Goal: Task Accomplishment & Management: Manage account settings

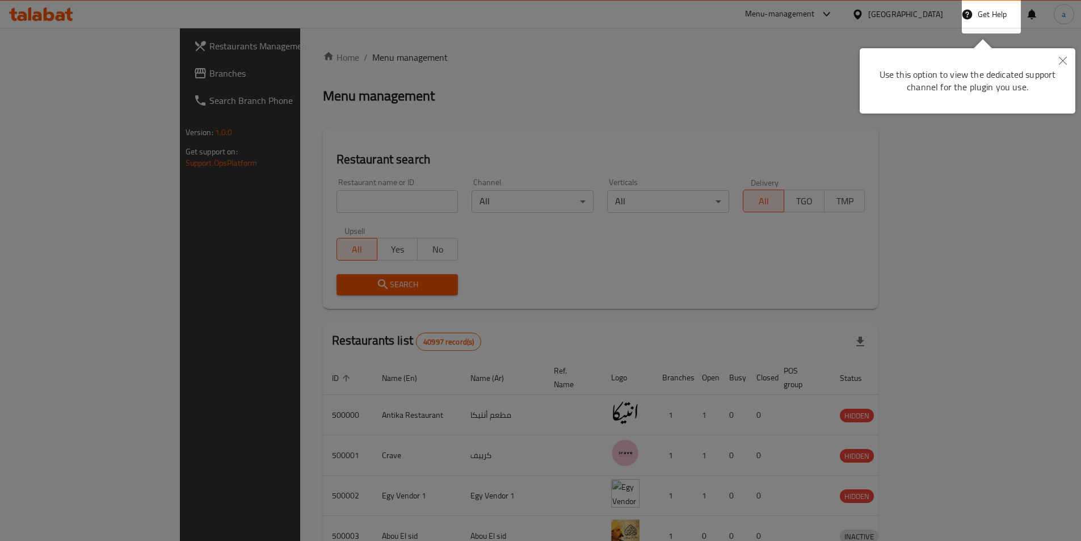
click at [1065, 59] on icon "Close" at bounding box center [1063, 61] width 8 height 8
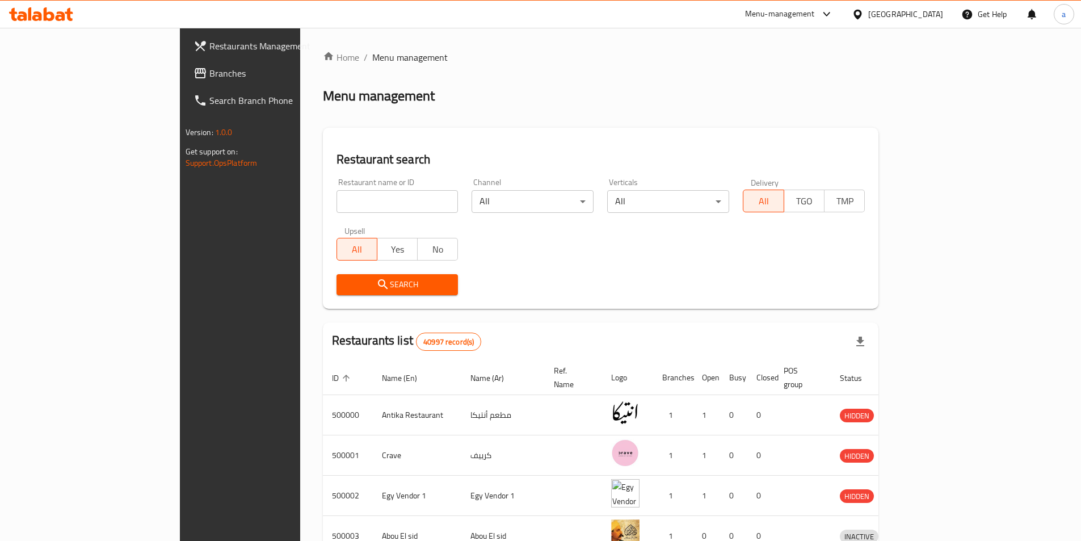
click at [930, 19] on div "[GEOGRAPHIC_DATA]" at bounding box center [905, 14] width 75 height 12
click at [209, 71] on span "Branches" at bounding box center [280, 73] width 142 height 14
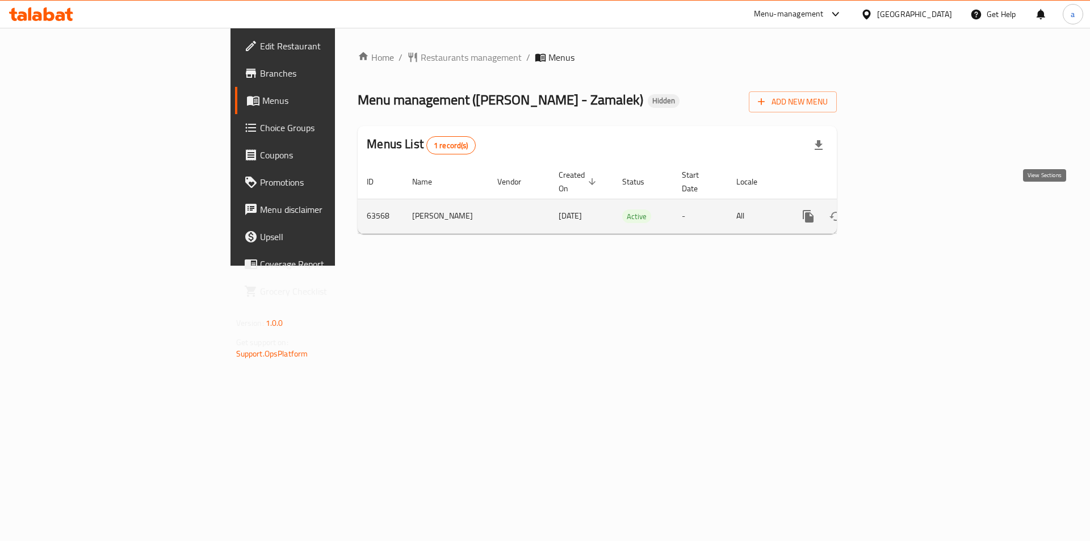
click at [897, 209] on icon "enhanced table" at bounding box center [890, 216] width 14 height 14
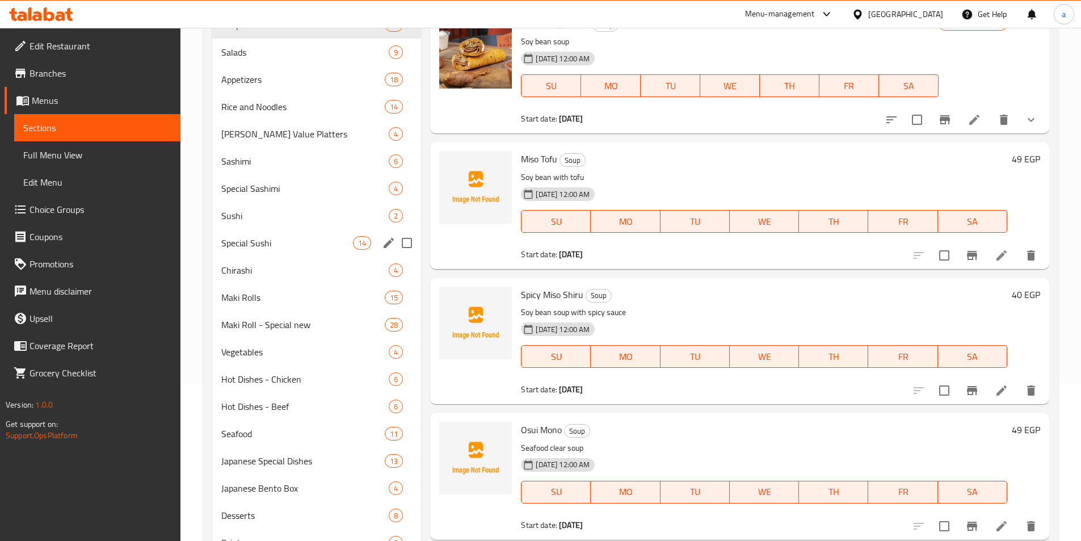
scroll to position [170, 0]
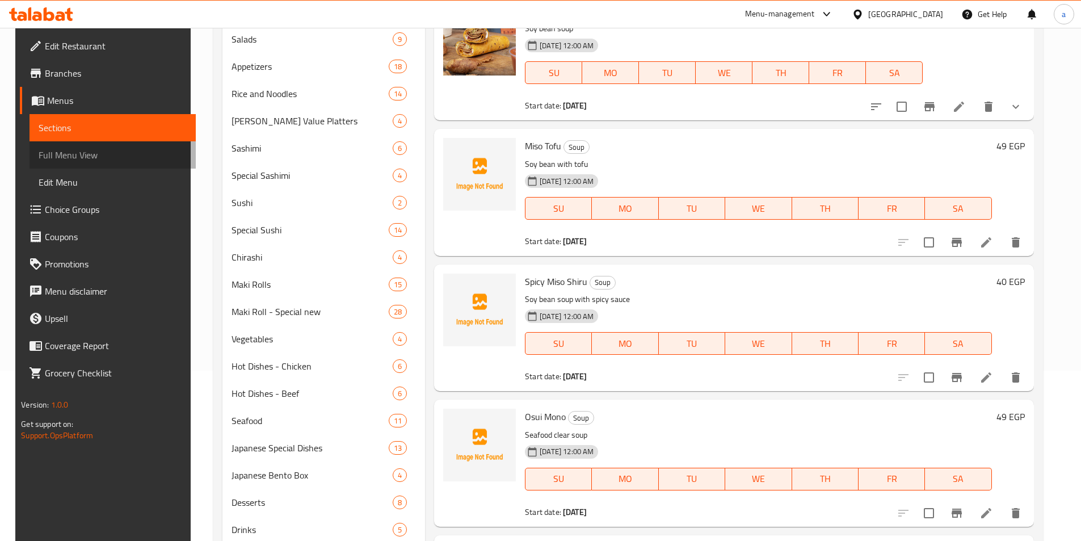
click at [68, 158] on span "Full Menu View" at bounding box center [113, 155] width 148 height 14
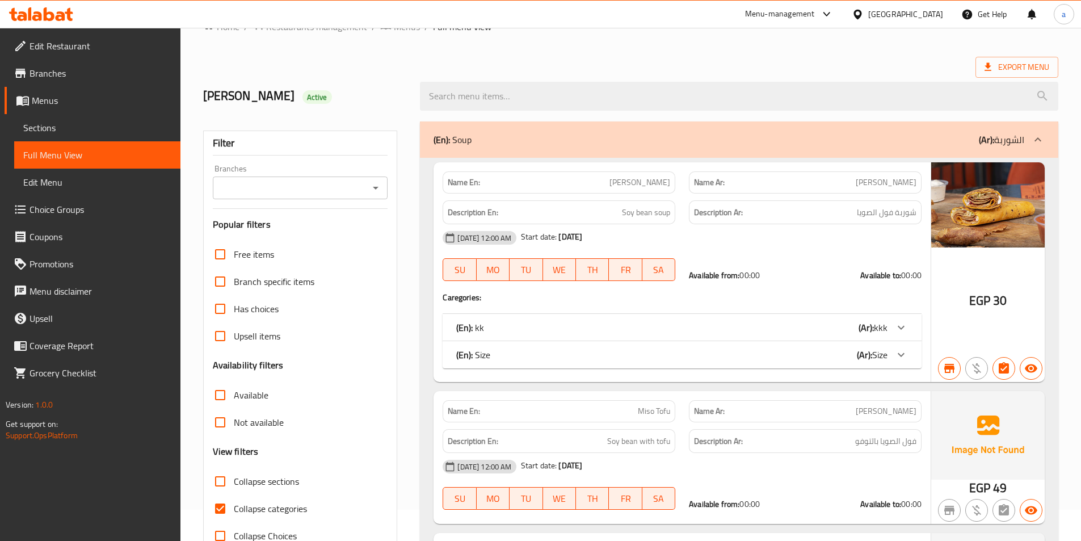
scroll to position [57, 0]
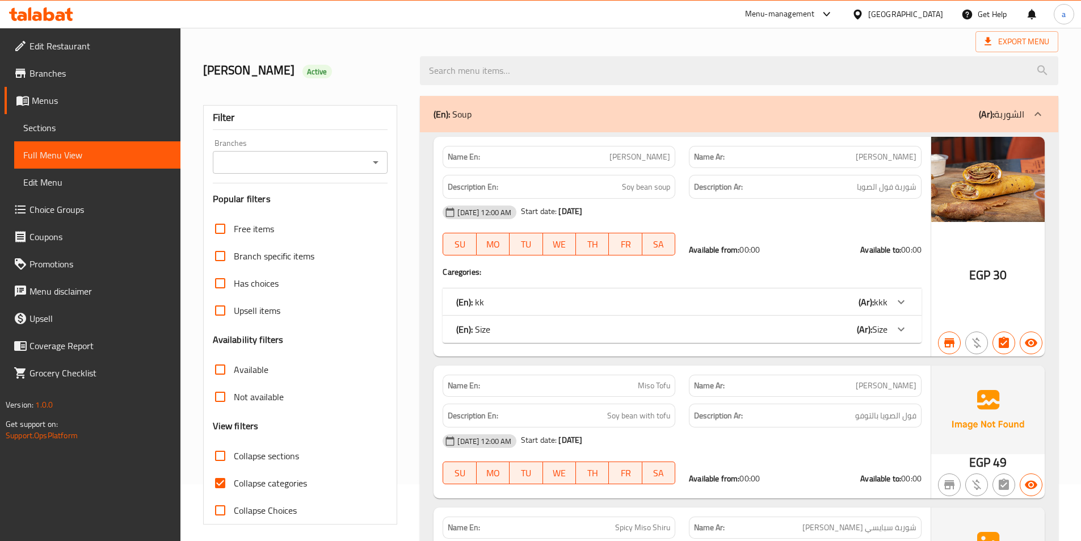
click at [738, 306] on div "(En): kk (Ar): kkk" at bounding box center [671, 302] width 431 height 14
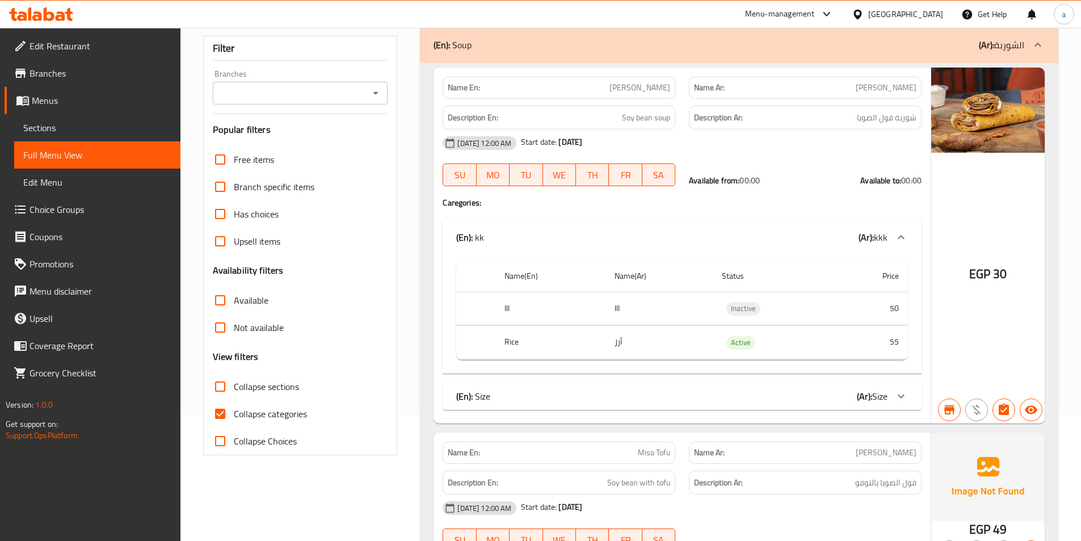
scroll to position [170, 0]
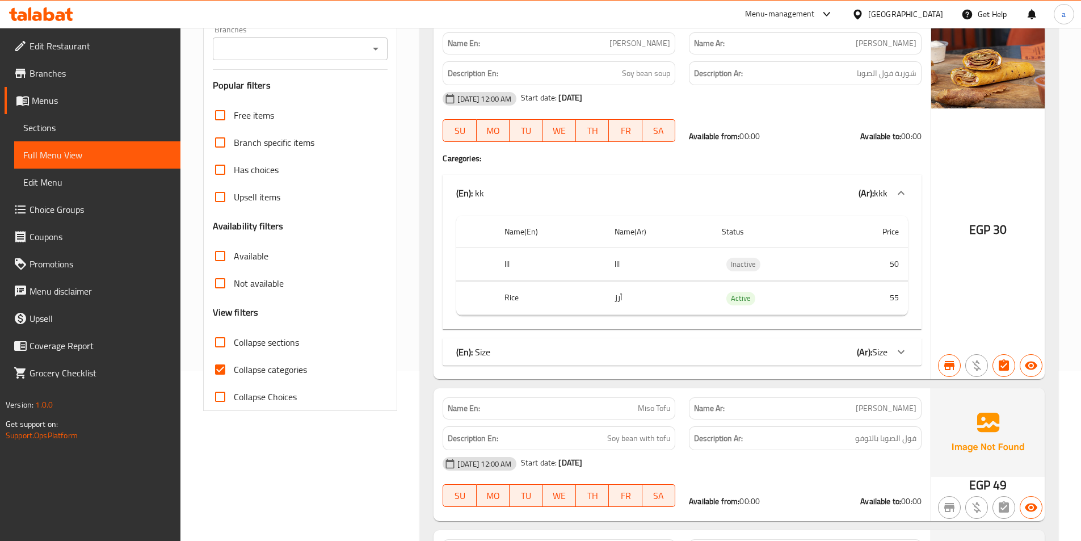
click at [766, 360] on div "(En): Size (Ar): Size" at bounding box center [682, 351] width 479 height 27
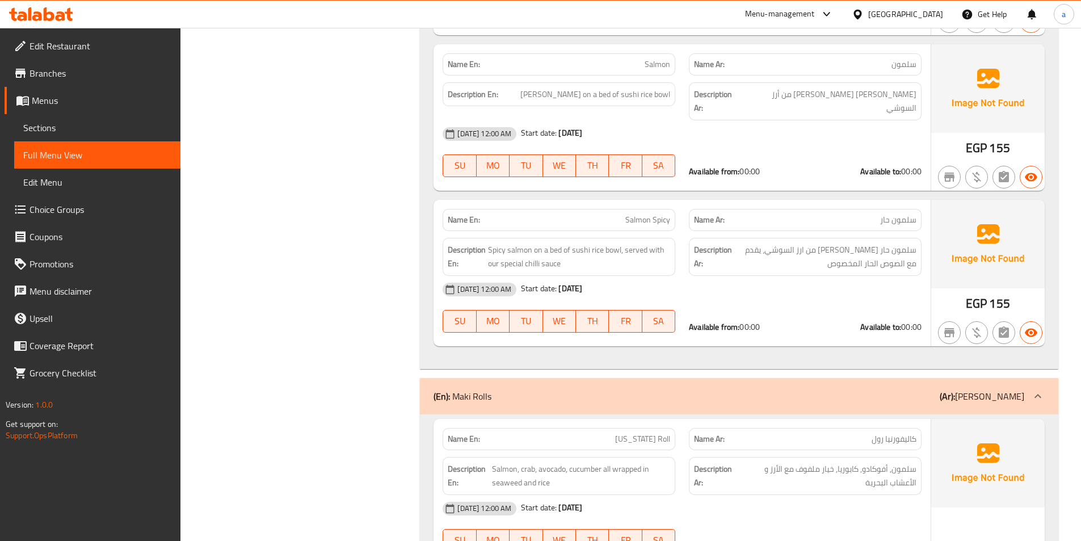
scroll to position [13505, 0]
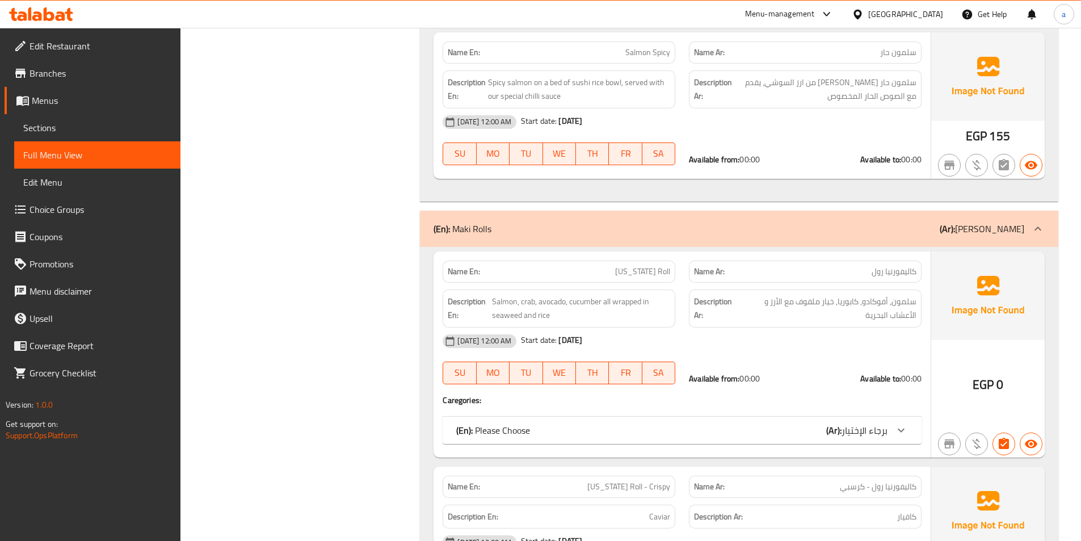
click at [847, 422] on span "برجاء الإختيار" at bounding box center [865, 430] width 46 height 17
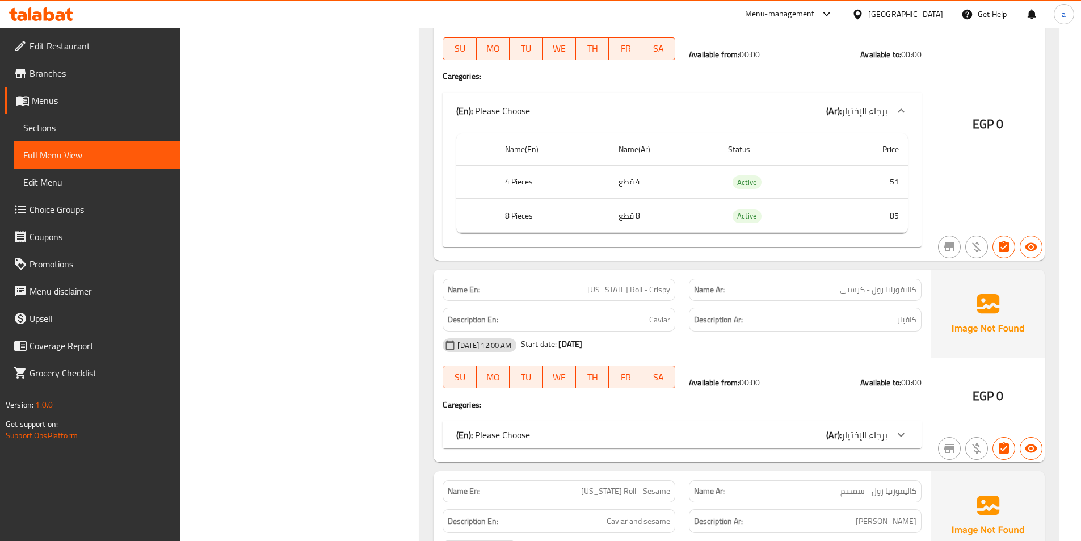
scroll to position [13846, 0]
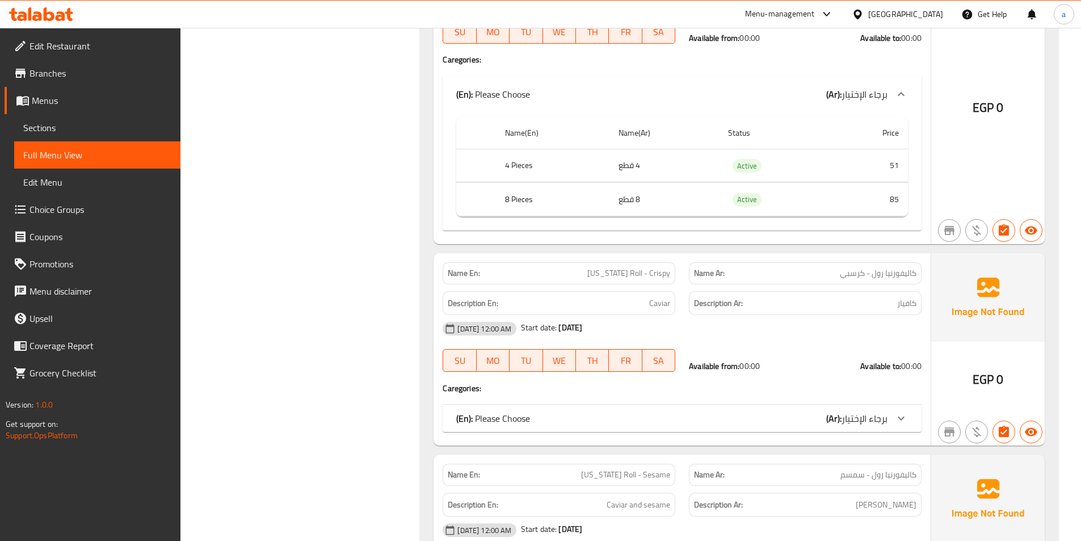
click at [816, 411] on div "(En): Please Choose (Ar): برجاء الإختيار" at bounding box center [671, 418] width 431 height 14
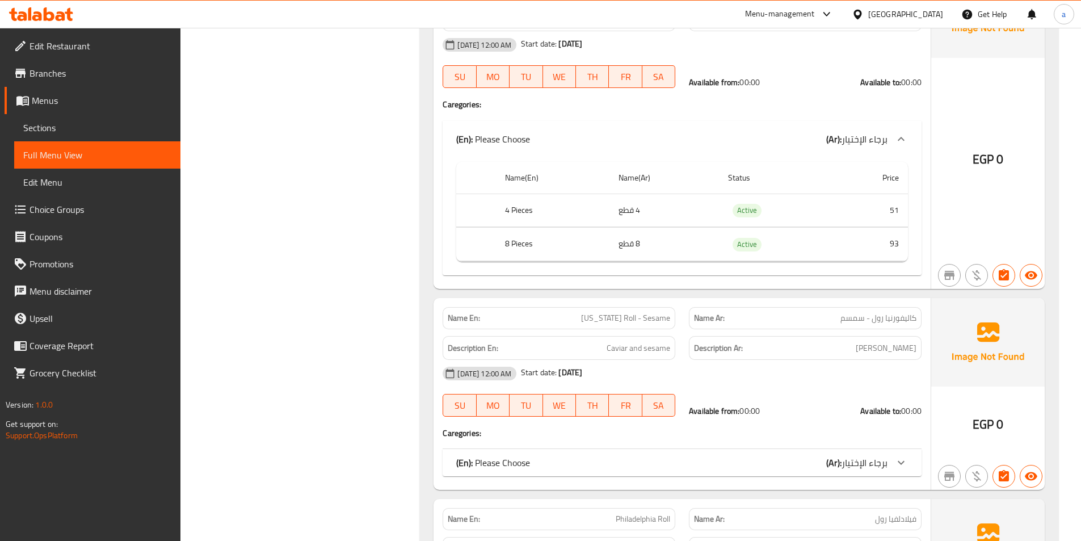
scroll to position [14186, 0]
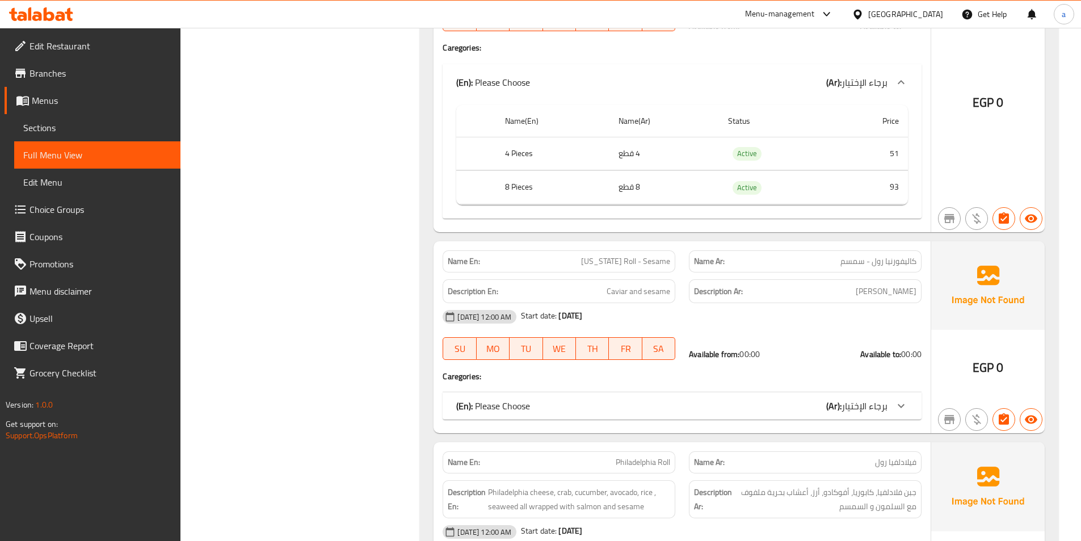
click at [878, 392] on div "(En): Please Choose (Ar): برجاء الإختيار" at bounding box center [682, 405] width 479 height 27
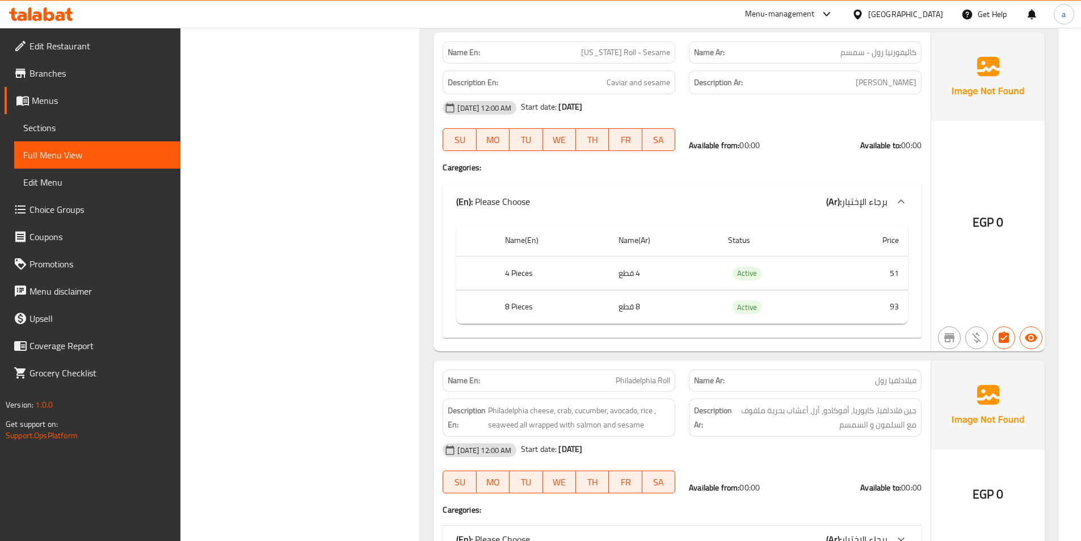
scroll to position [14470, 0]
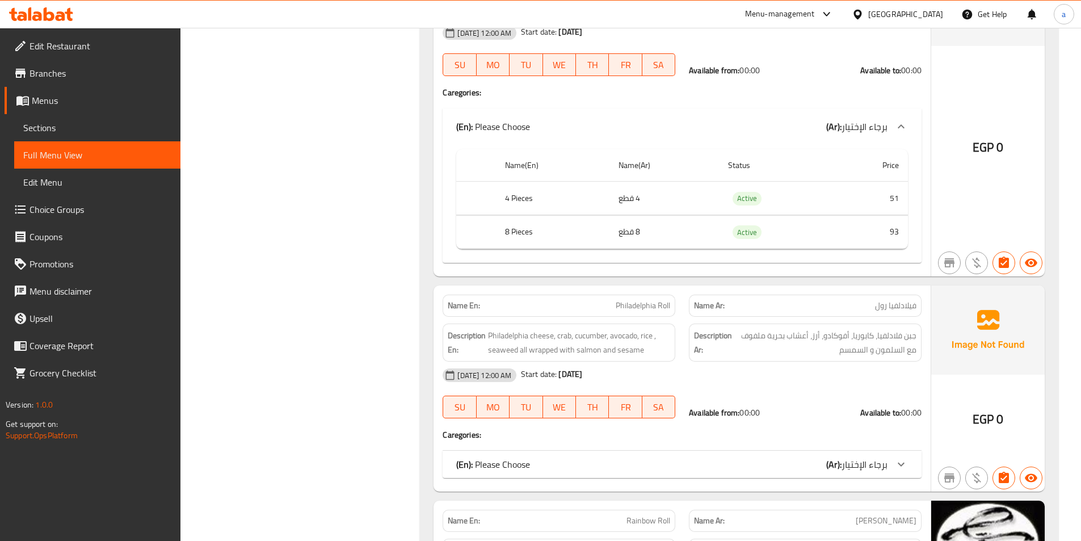
click at [846, 456] on span "برجاء الإختيار" at bounding box center [865, 464] width 46 height 17
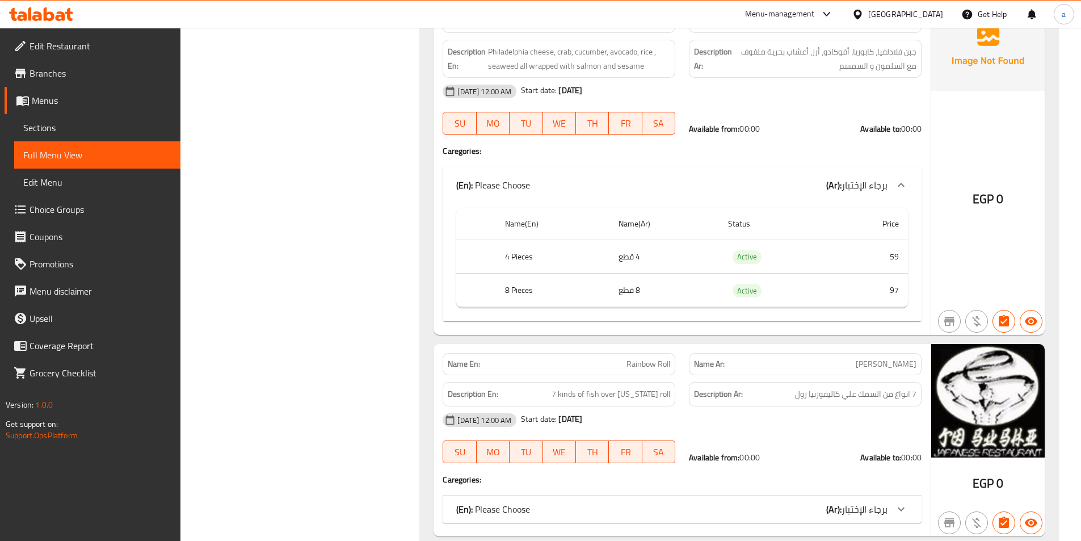
scroll to position [14811, 0]
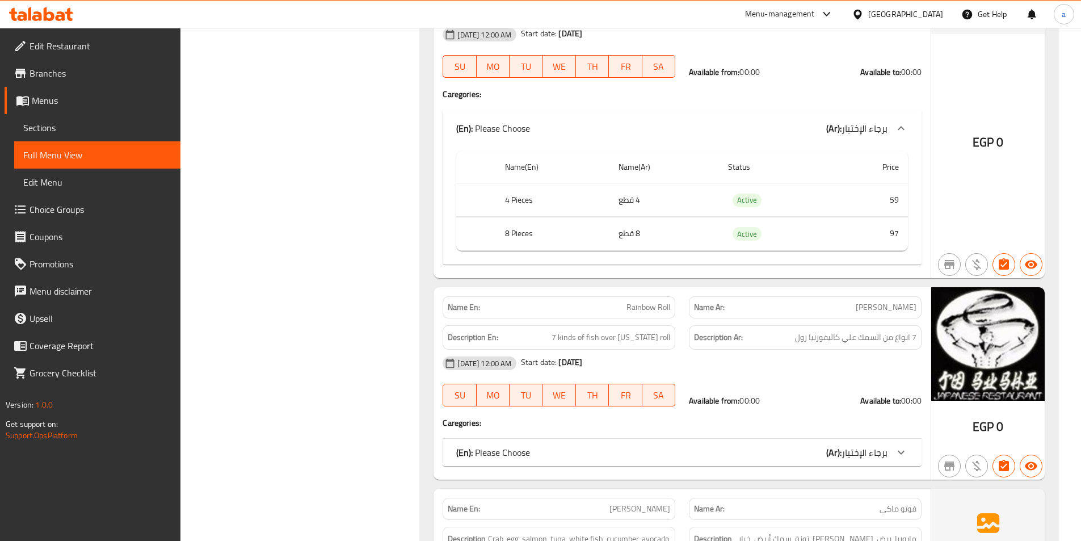
click at [846, 444] on span "برجاء الإختيار" at bounding box center [865, 452] width 46 height 17
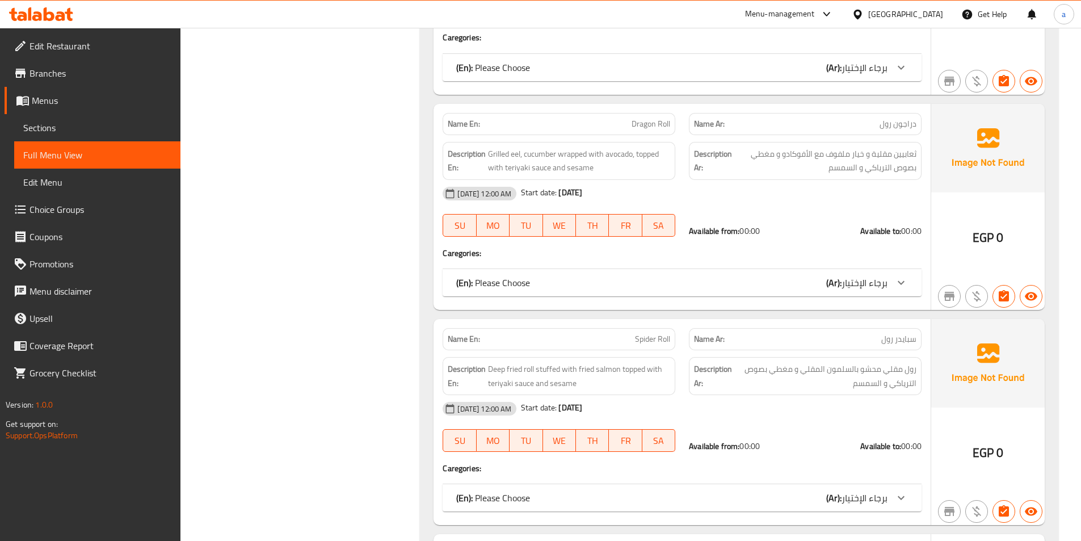
scroll to position [16513, 0]
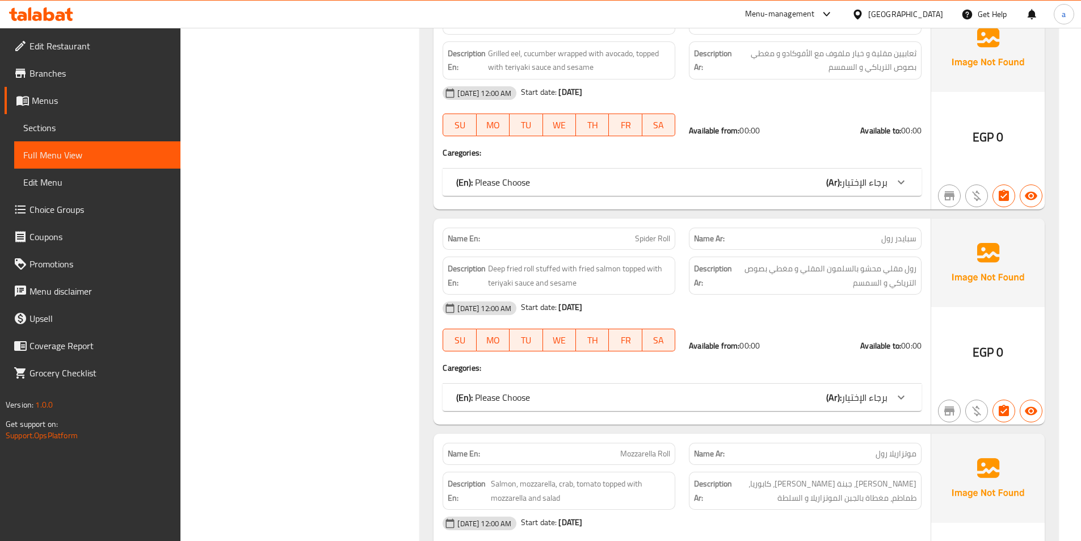
drag, startPoint x: 864, startPoint y: 323, endPoint x: 849, endPoint y: 327, distance: 15.4
click at [849, 389] on span "برجاء الإختيار" at bounding box center [865, 397] width 46 height 17
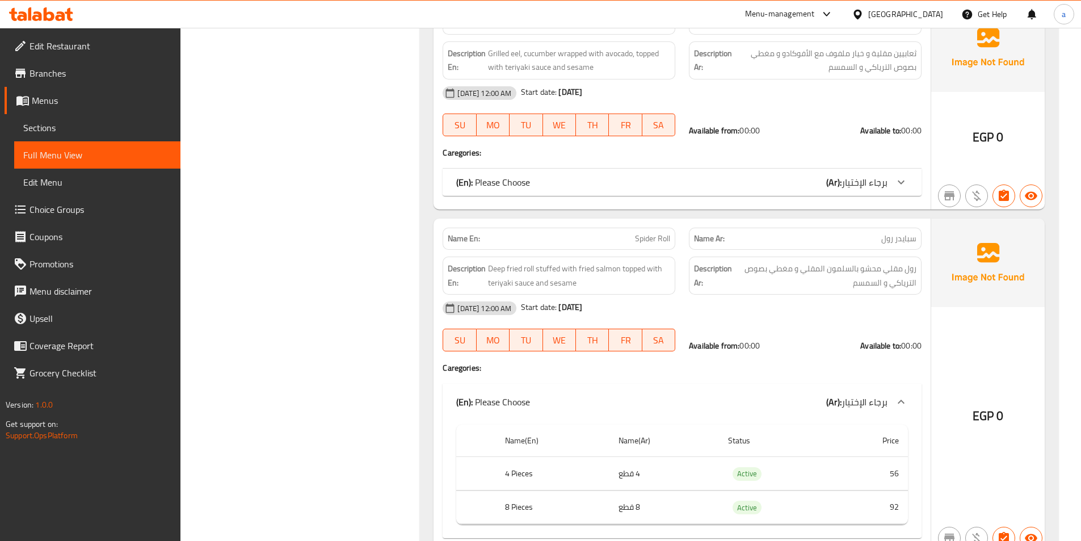
click at [848, 393] on span "برجاء الإختيار" at bounding box center [865, 401] width 46 height 17
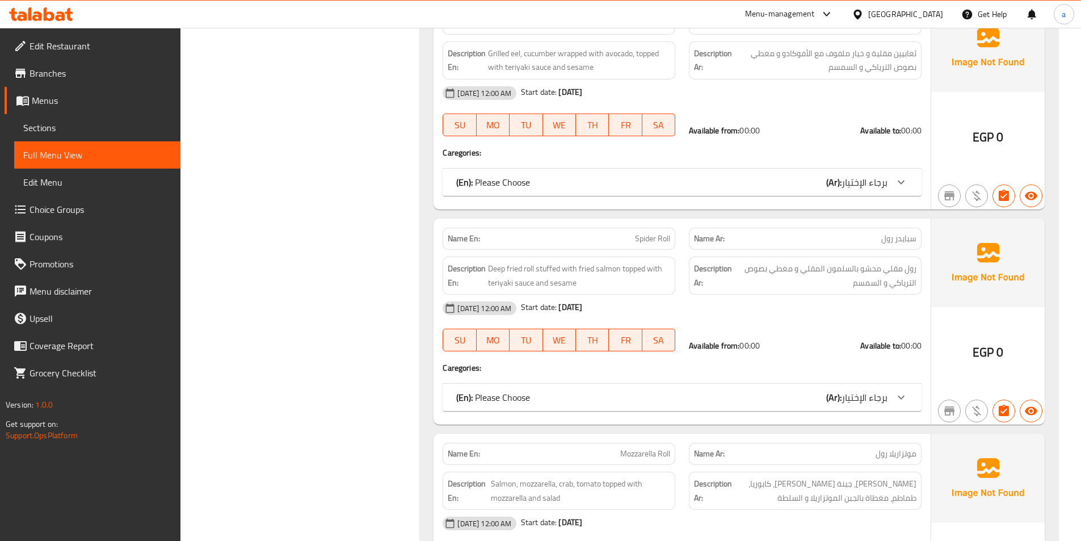
click at [856, 389] on span "برجاء الإختيار" at bounding box center [865, 397] width 46 height 17
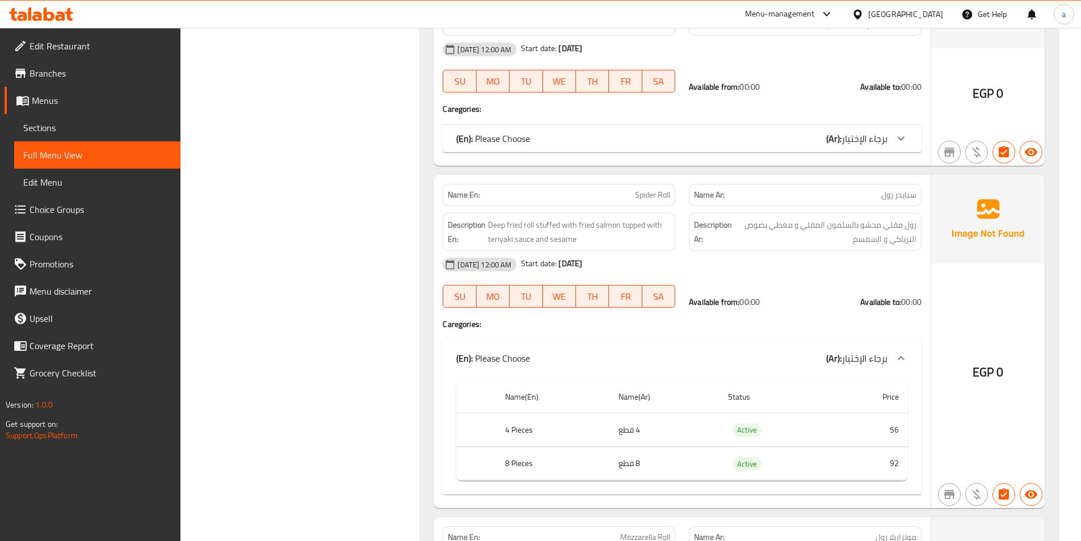
scroll to position [16853, 0]
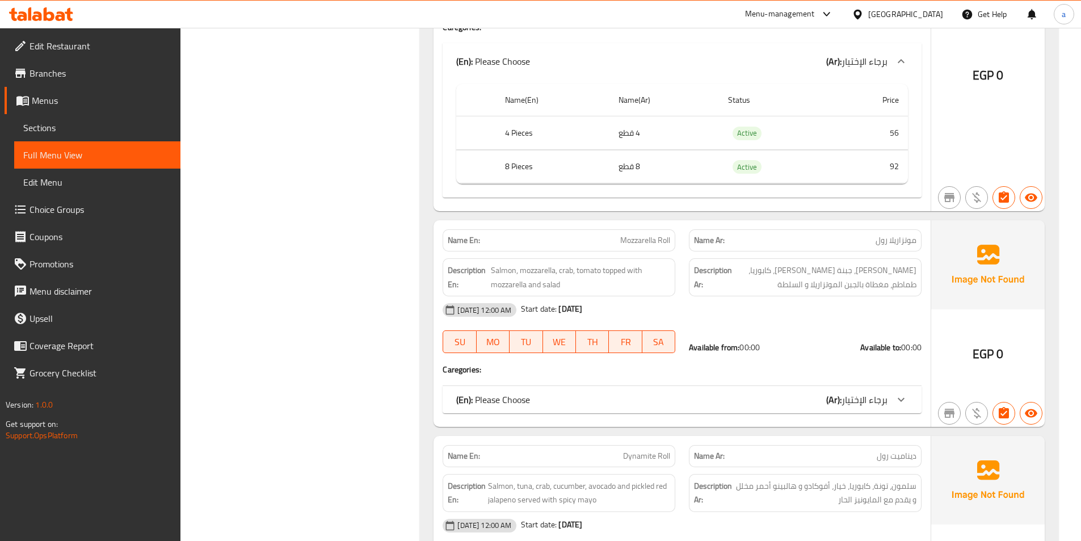
click at [828, 391] on b "(Ar):" at bounding box center [833, 399] width 15 height 17
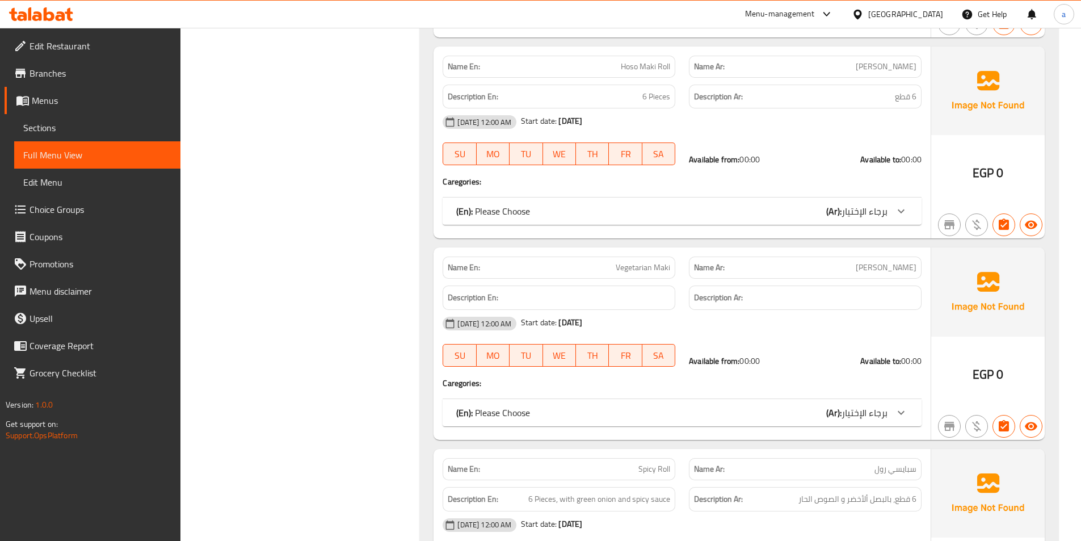
scroll to position [23152, 0]
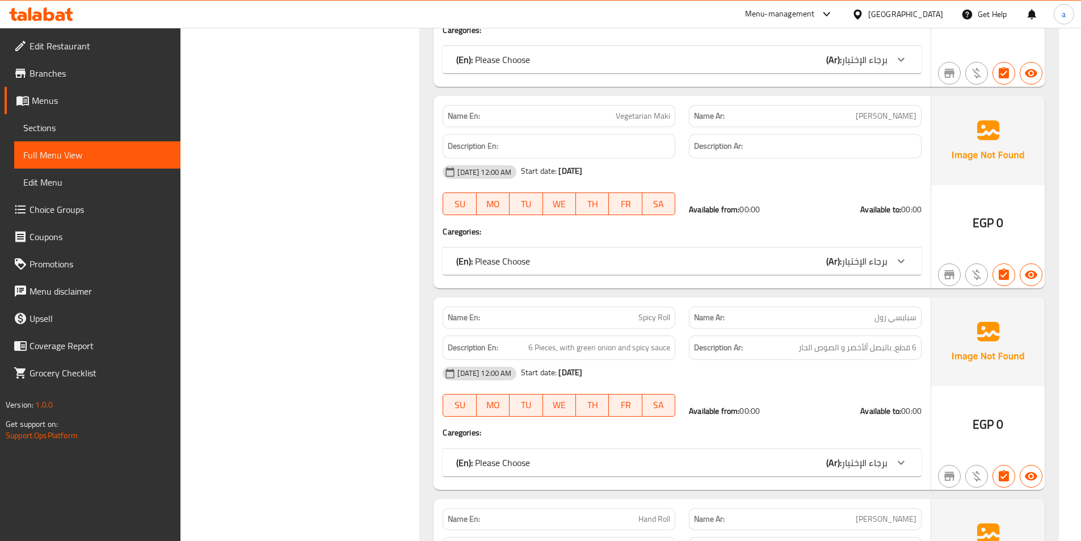
click at [868, 454] on span "برجاء الإختيار" at bounding box center [865, 462] width 46 height 17
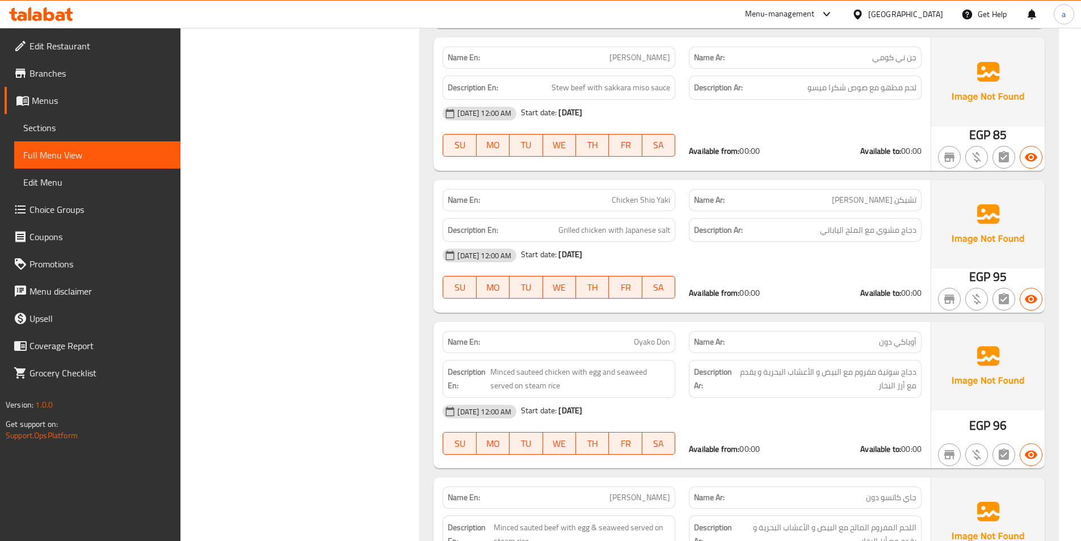
scroll to position [28770, 0]
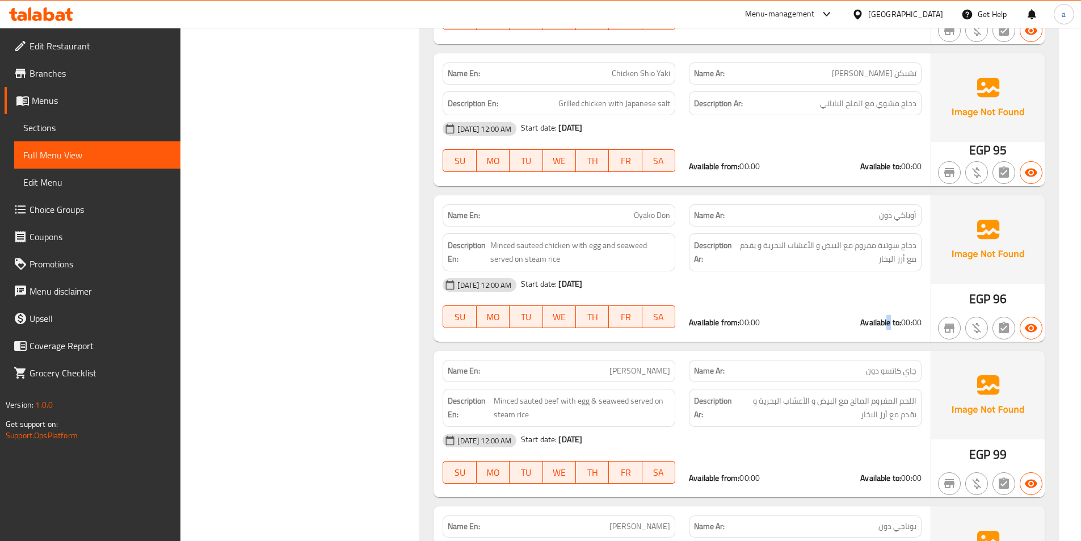
click at [889, 310] on div "Available from: 00:00 Available to: 00:00" at bounding box center [805, 322] width 246 height 25
click at [939, 211] on div "EGP 96" at bounding box center [987, 268] width 113 height 146
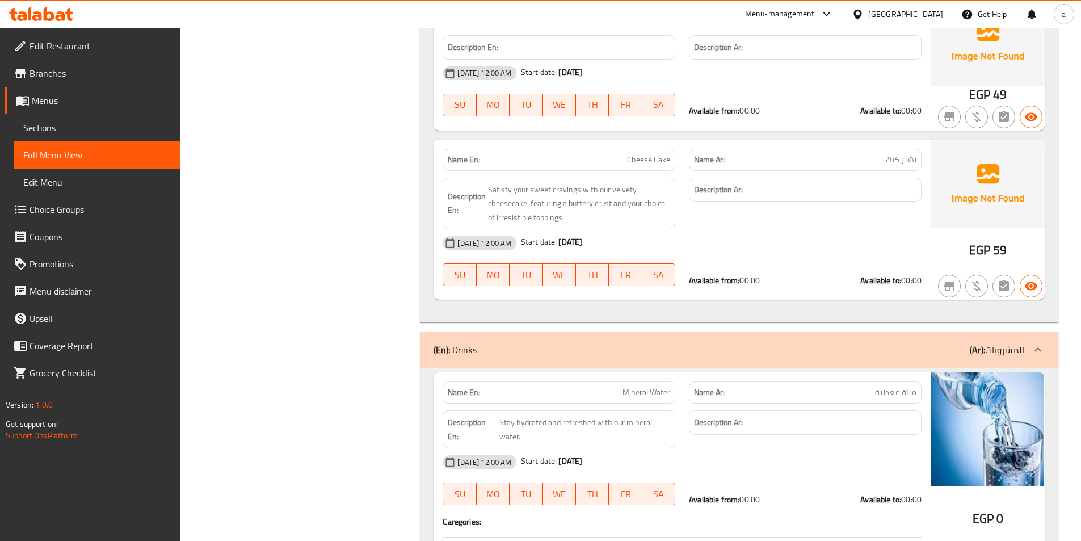
scroll to position [31891, 0]
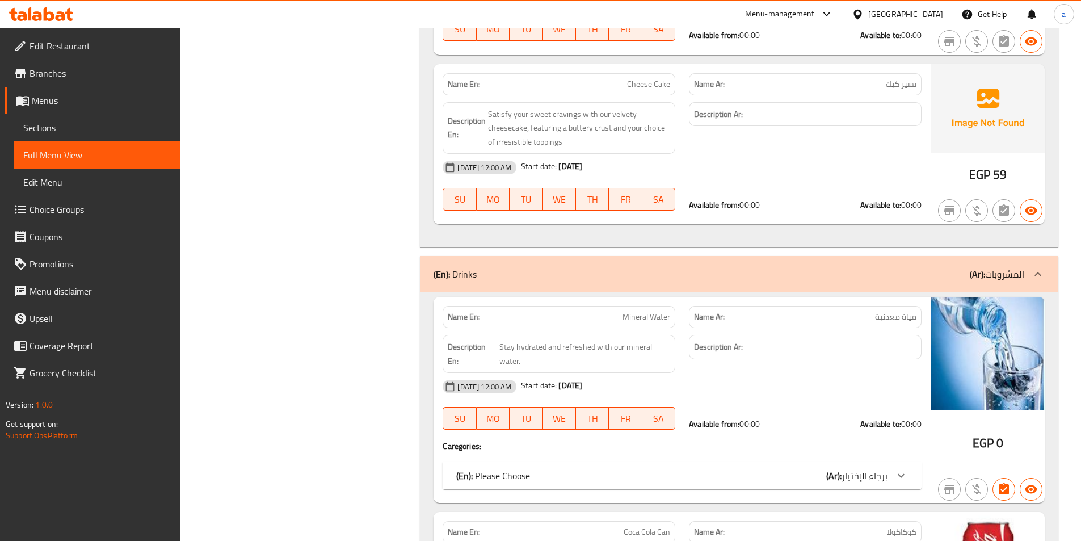
click at [811, 462] on div "(En): Please Choose (Ar): برجاء الإختيار" at bounding box center [682, 475] width 479 height 27
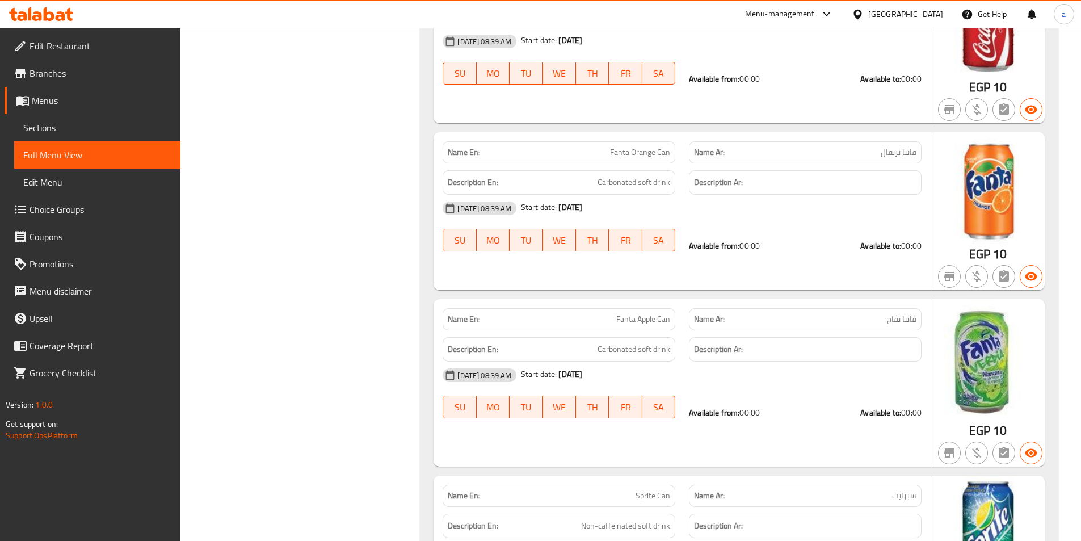
scroll to position [32338, 0]
